Goal: Information Seeking & Learning: Learn about a topic

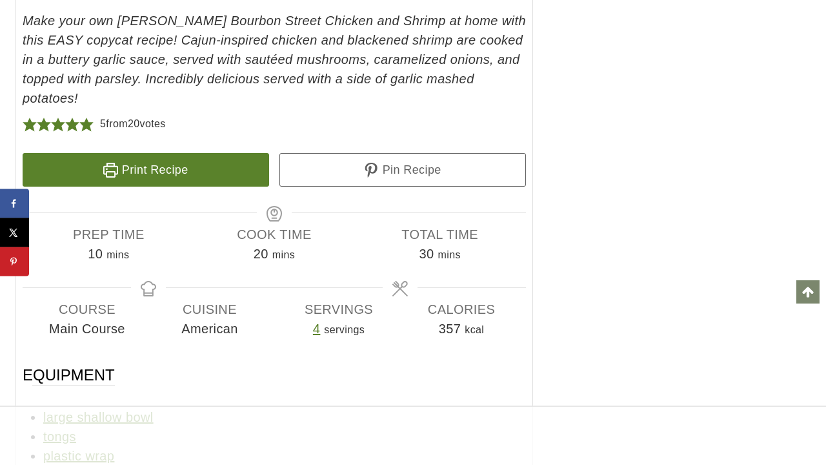
scroll to position [9138, 0]
